Goal: Information Seeking & Learning: Learn about a topic

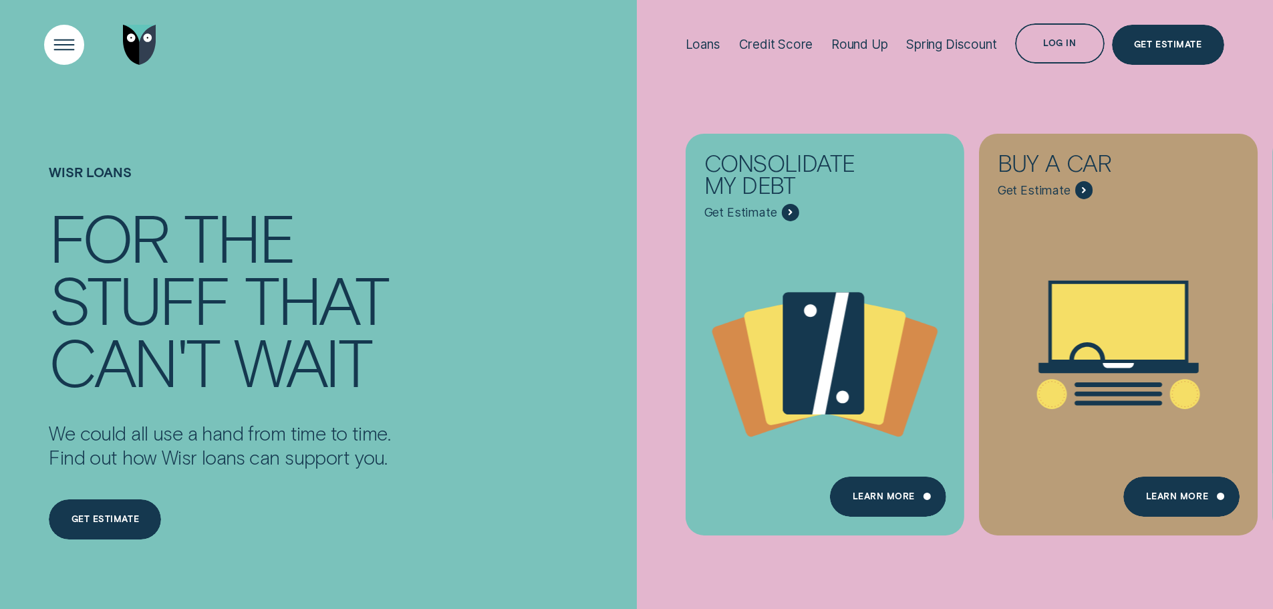
click at [62, 47] on div "Open Menu" at bounding box center [63, 44] width 57 height 57
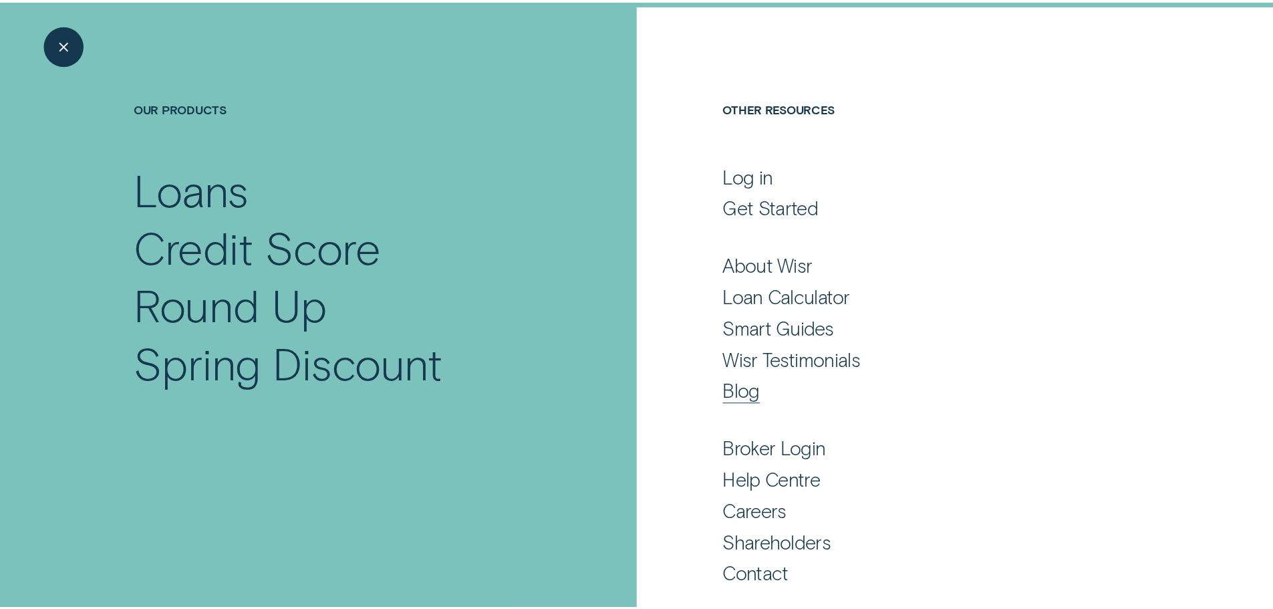
scroll to position [88, 0]
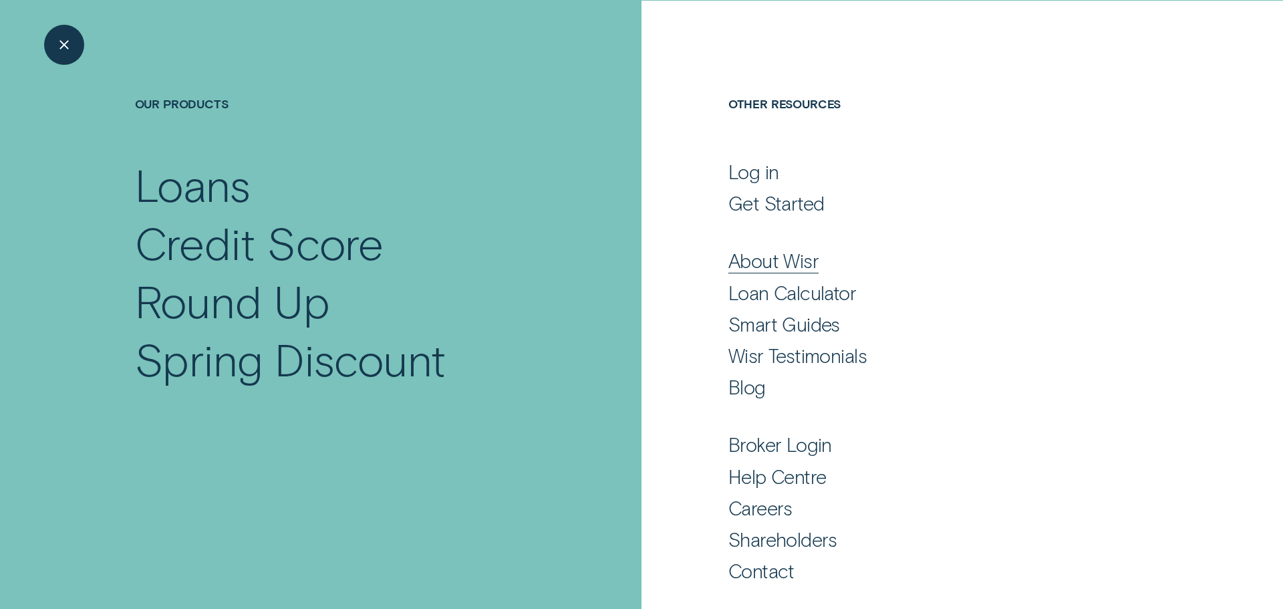
click at [777, 265] on div "About Wisr" at bounding box center [773, 261] width 90 height 24
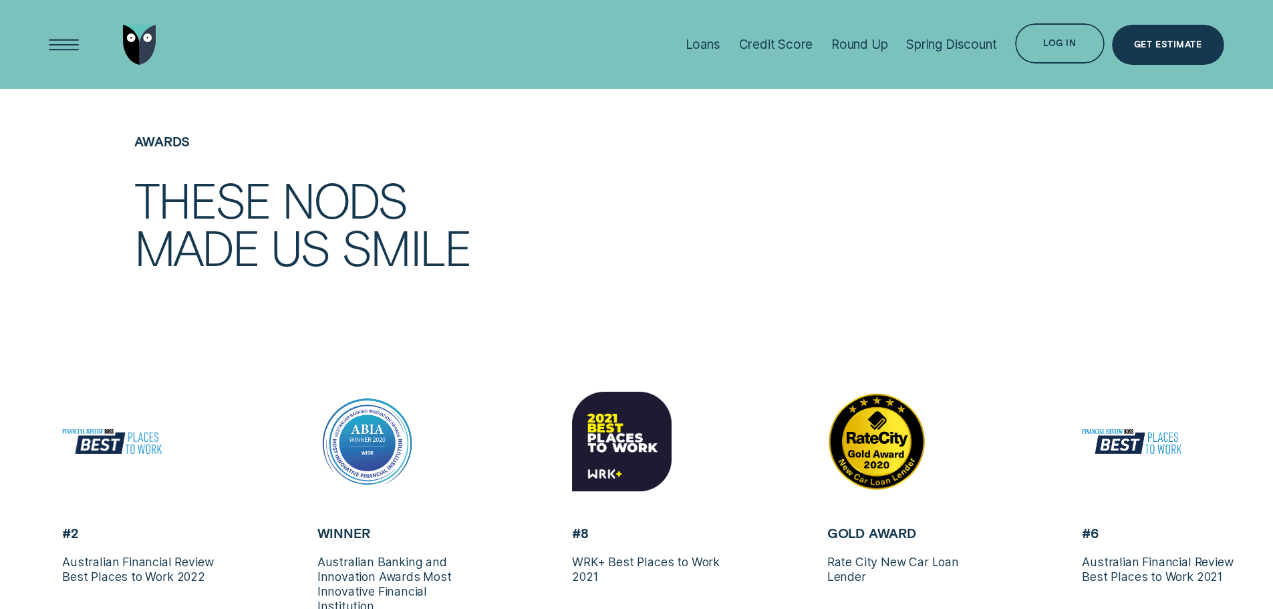
scroll to position [3447, 0]
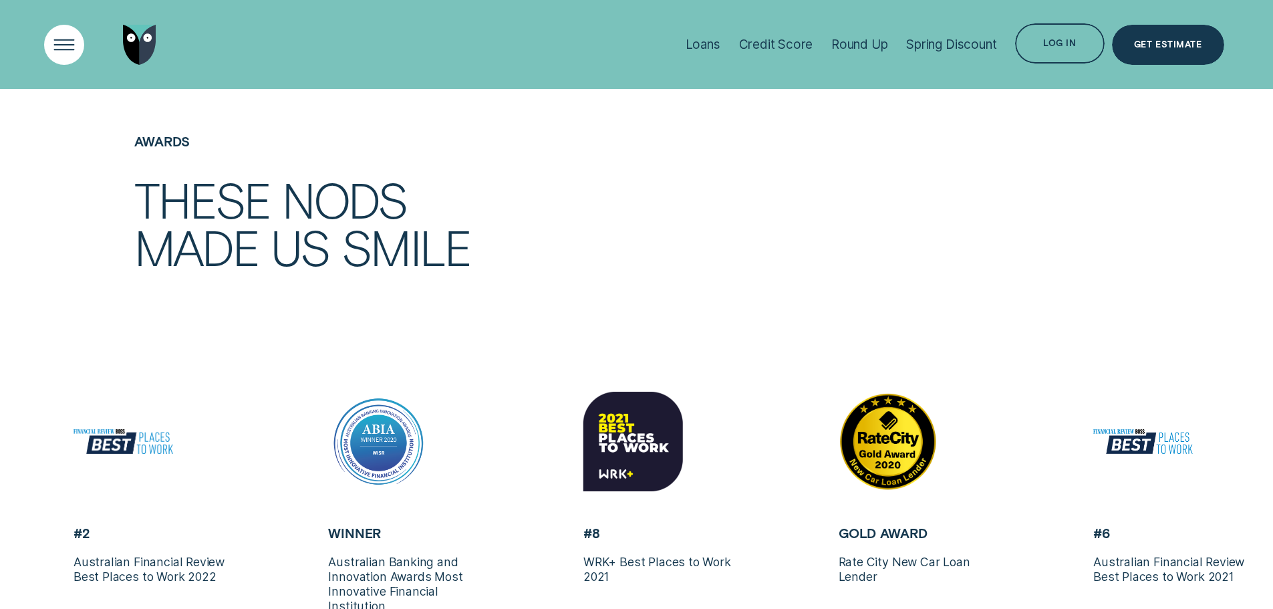
click at [48, 38] on div "Open Menu" at bounding box center [63, 44] width 57 height 57
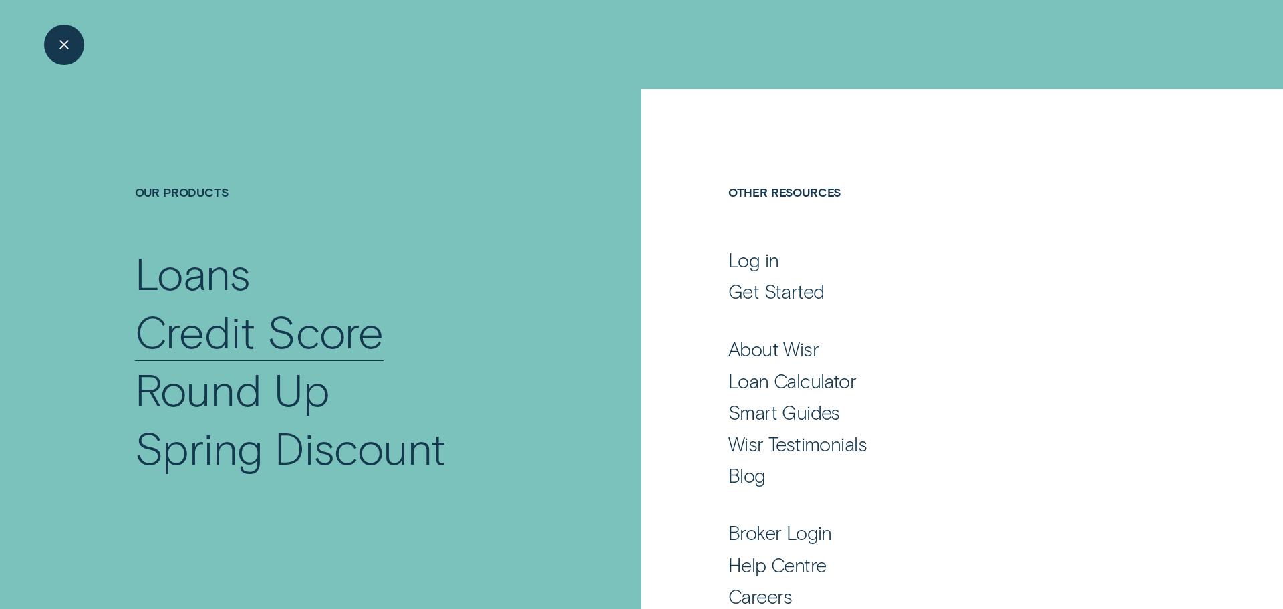
click at [211, 330] on div "Credit Score" at bounding box center [259, 331] width 249 height 58
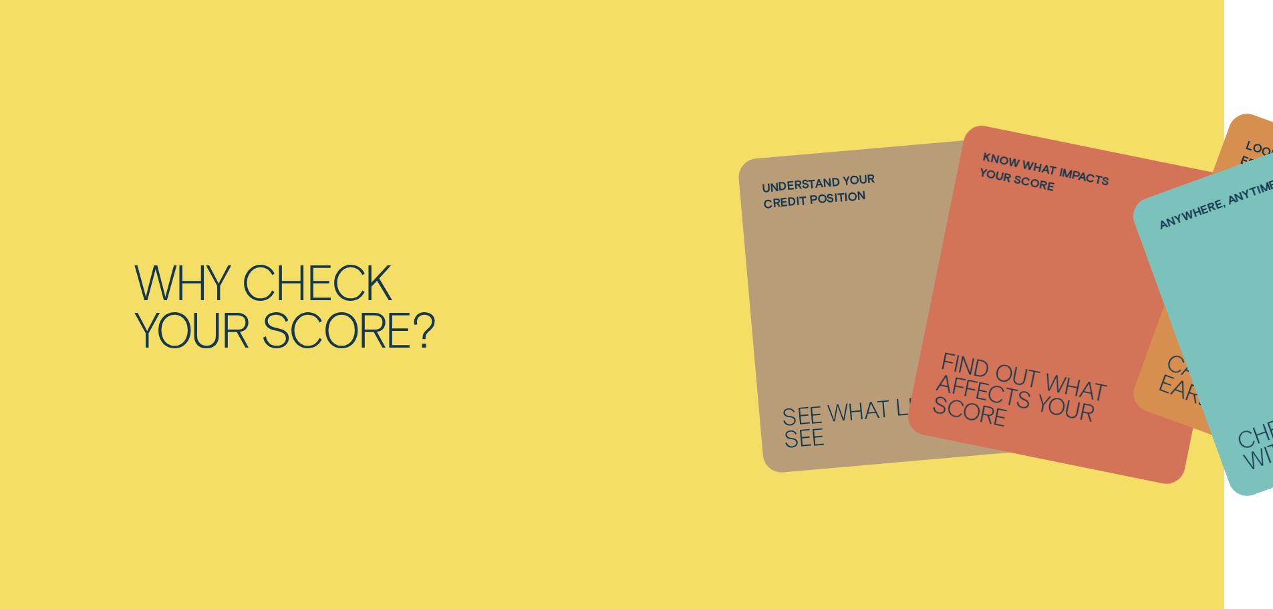
scroll to position [1337, 0]
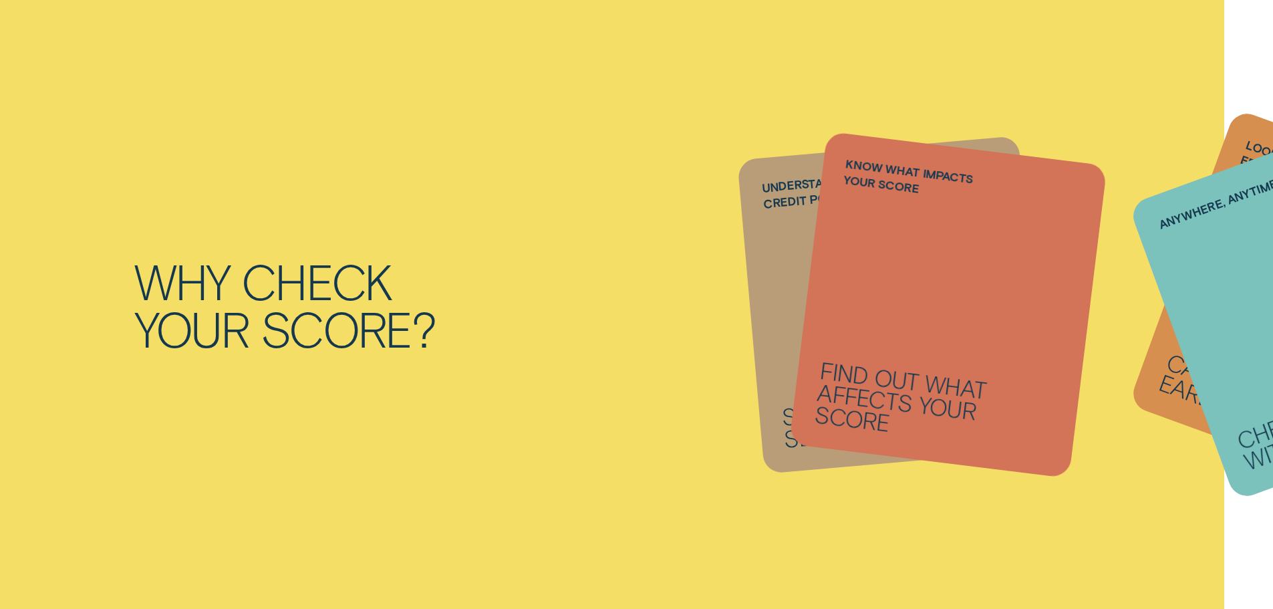
click at [897, 325] on li "Anywhere, anytime Check your score with Wisr App" at bounding box center [891, 304] width 282 height 315
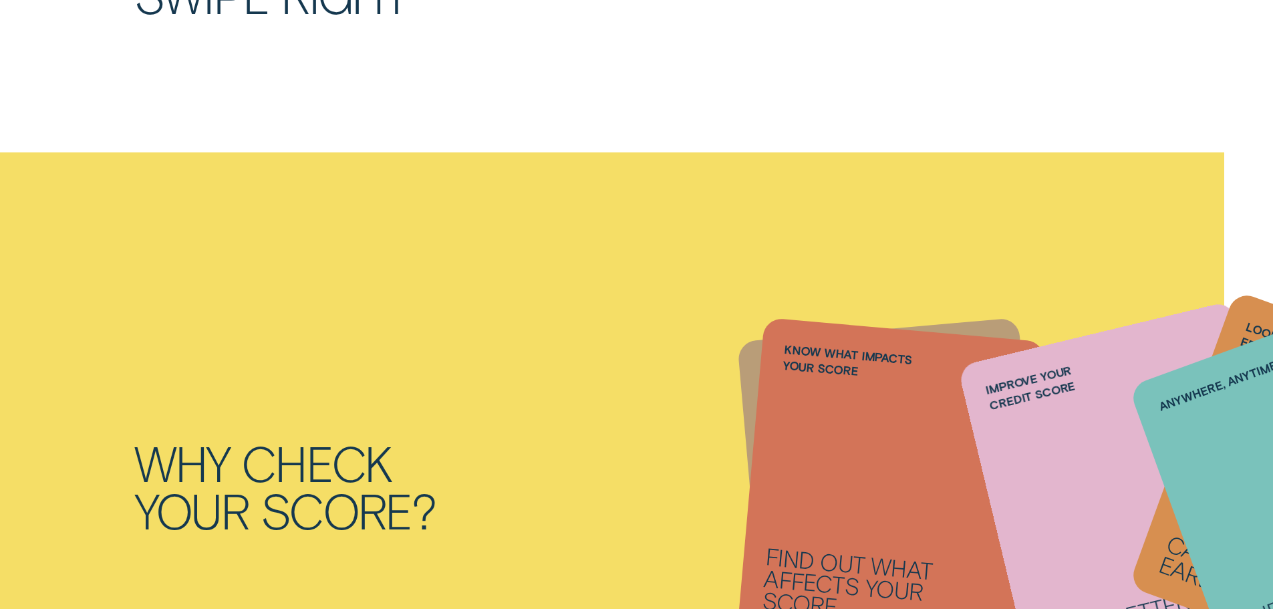
scroll to position [0, 0]
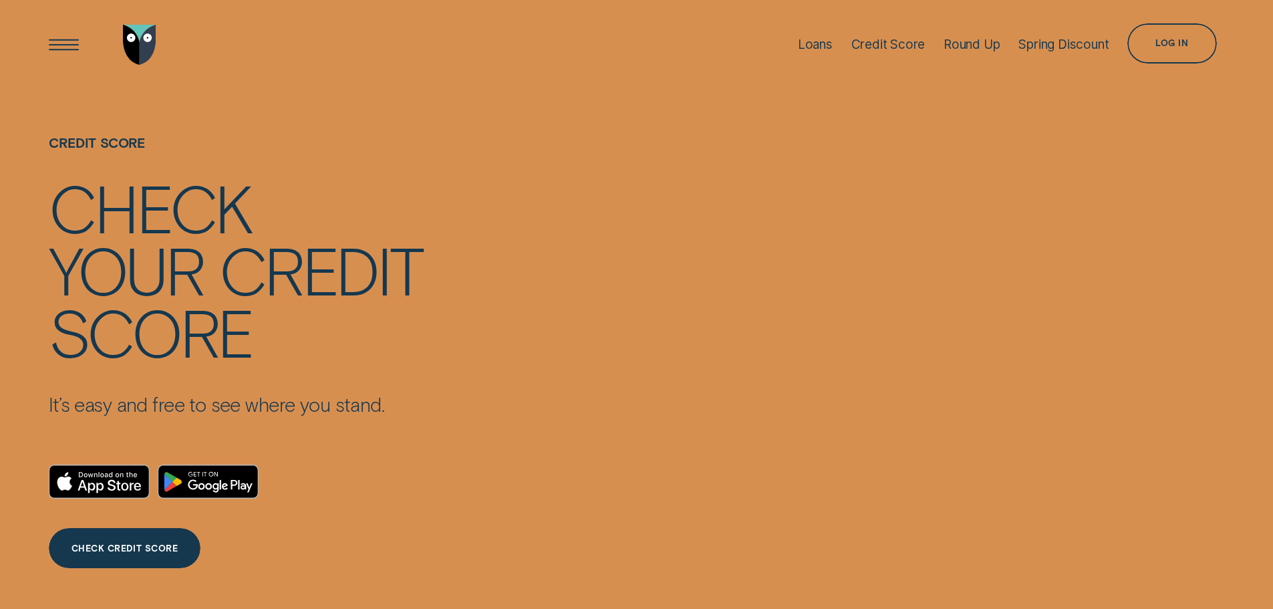
drag, startPoint x: 233, startPoint y: 420, endPoint x: 245, endPoint y: 128, distance: 291.6
click at [804, 35] on div "Loans" at bounding box center [815, 44] width 35 height 89
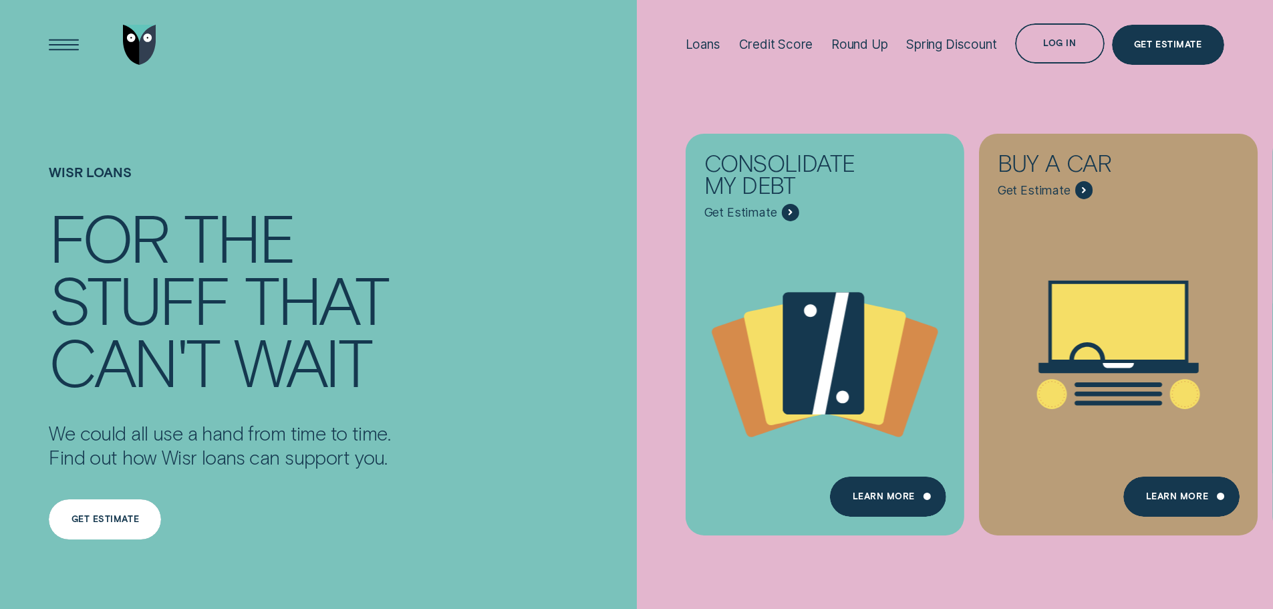
click at [121, 511] on div "Get estimate" at bounding box center [105, 519] width 112 height 40
